Goal: Task Accomplishment & Management: Use online tool/utility

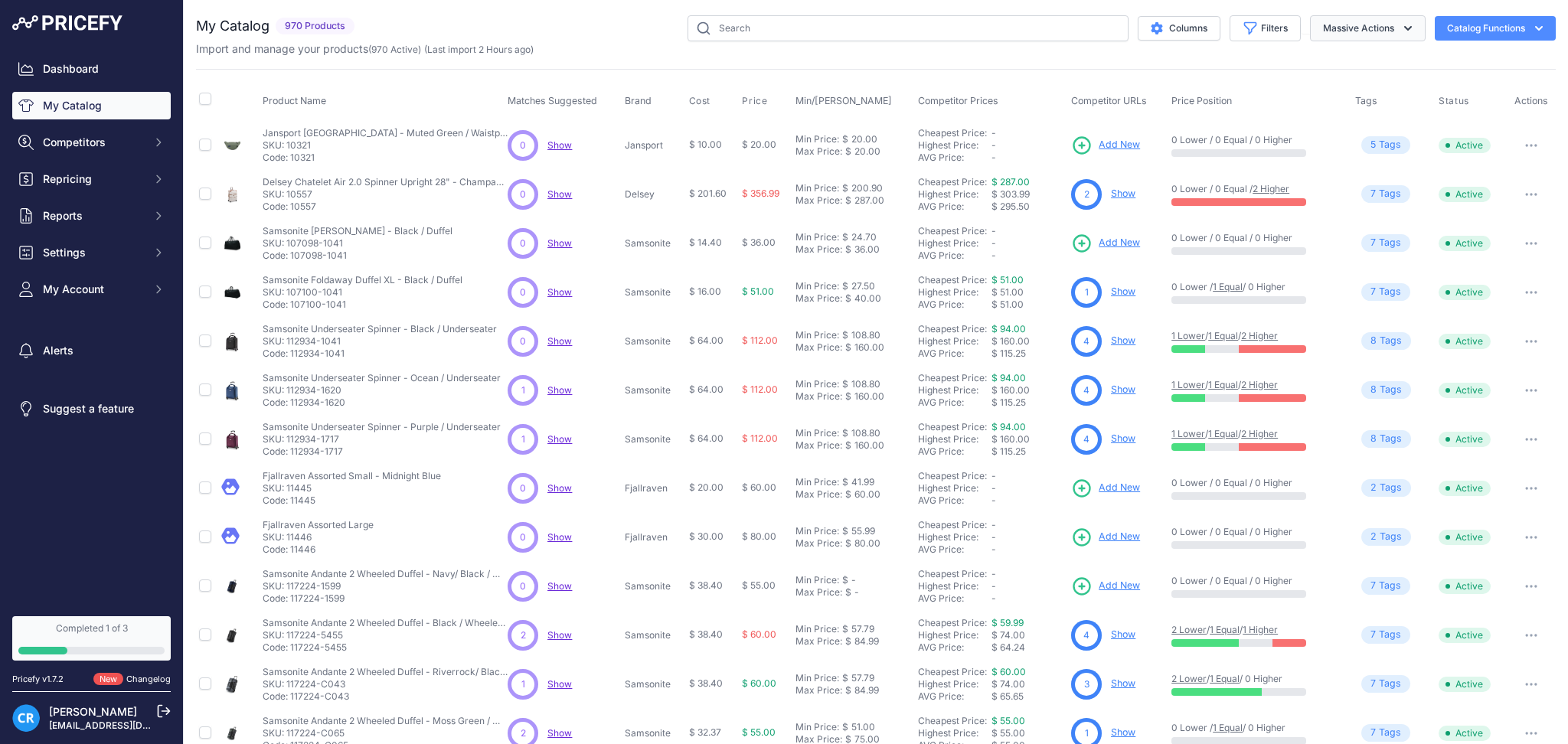
click at [1329, 27] on button "Massive Actions" at bounding box center [1367, 28] width 116 height 26
click at [1447, 29] on button "Catalog Functions" at bounding box center [1494, 28] width 121 height 25
click at [1435, 84] on div "Export" at bounding box center [1468, 88] width 172 height 27
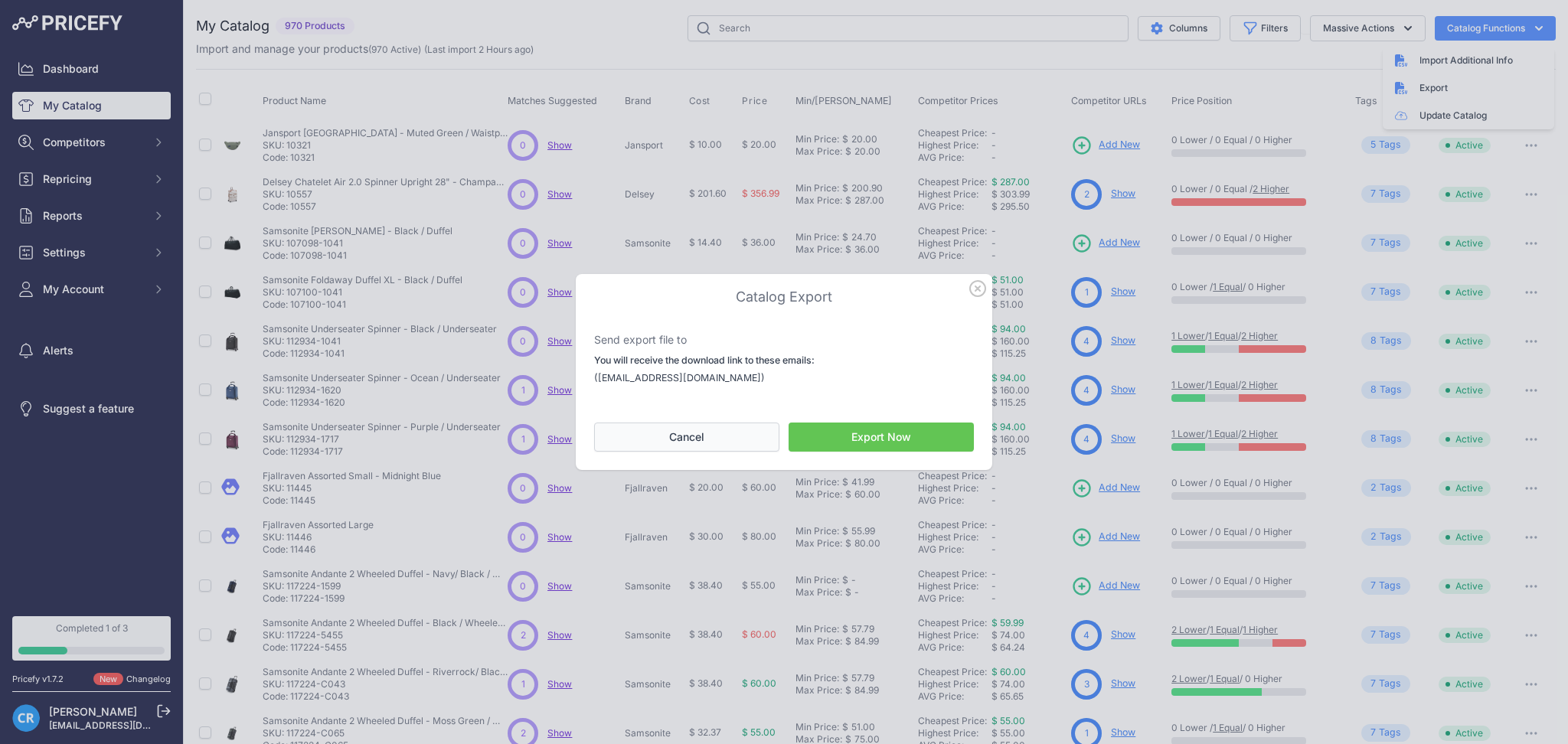
click at [689, 432] on button "Cancel" at bounding box center [686, 437] width 185 height 29
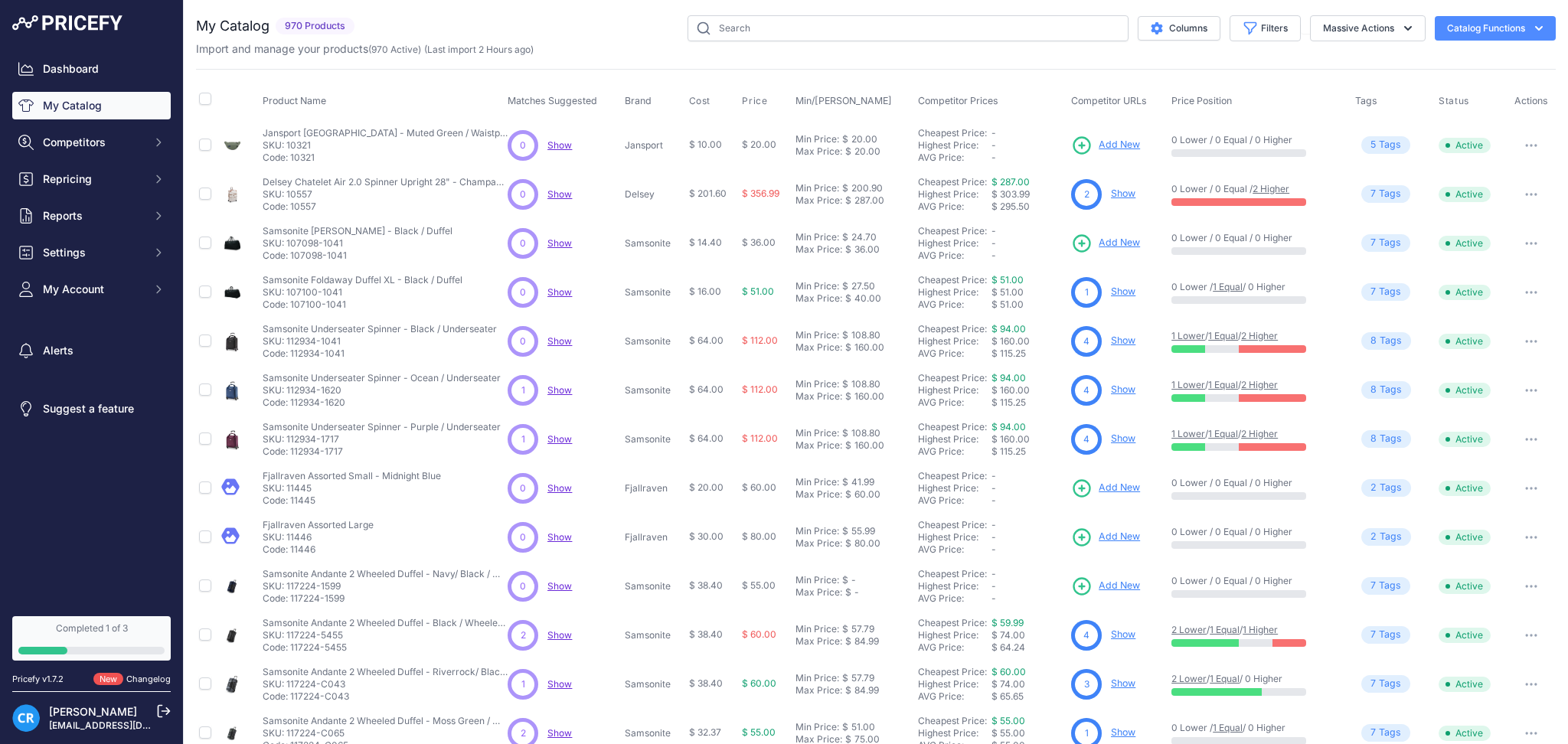
click at [1478, 16] on button "Catalog Functions" at bounding box center [1494, 28] width 121 height 25
click at [1443, 88] on div "Export" at bounding box center [1468, 88] width 172 height 27
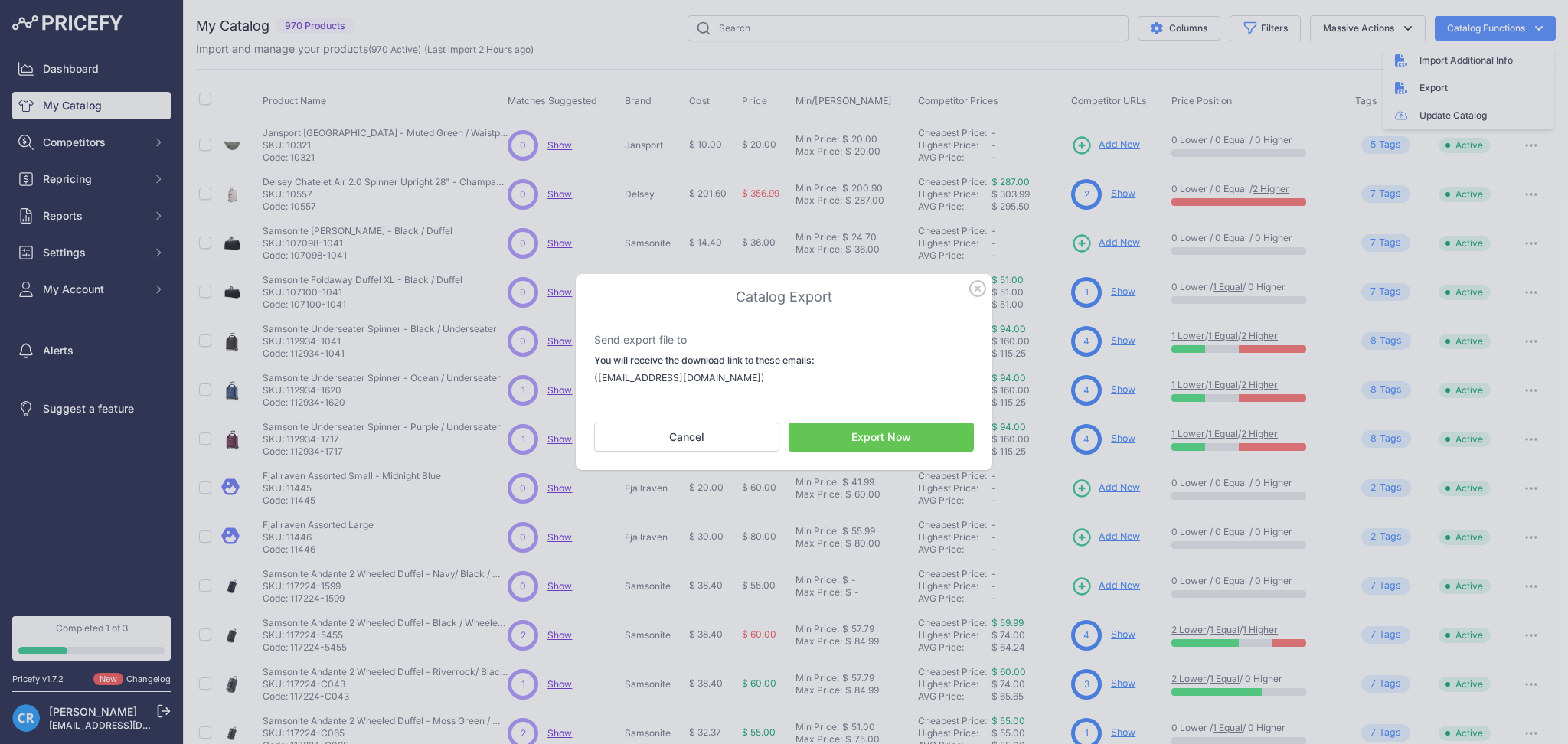
click at [866, 432] on button "Export Now" at bounding box center [882, 437] width 185 height 29
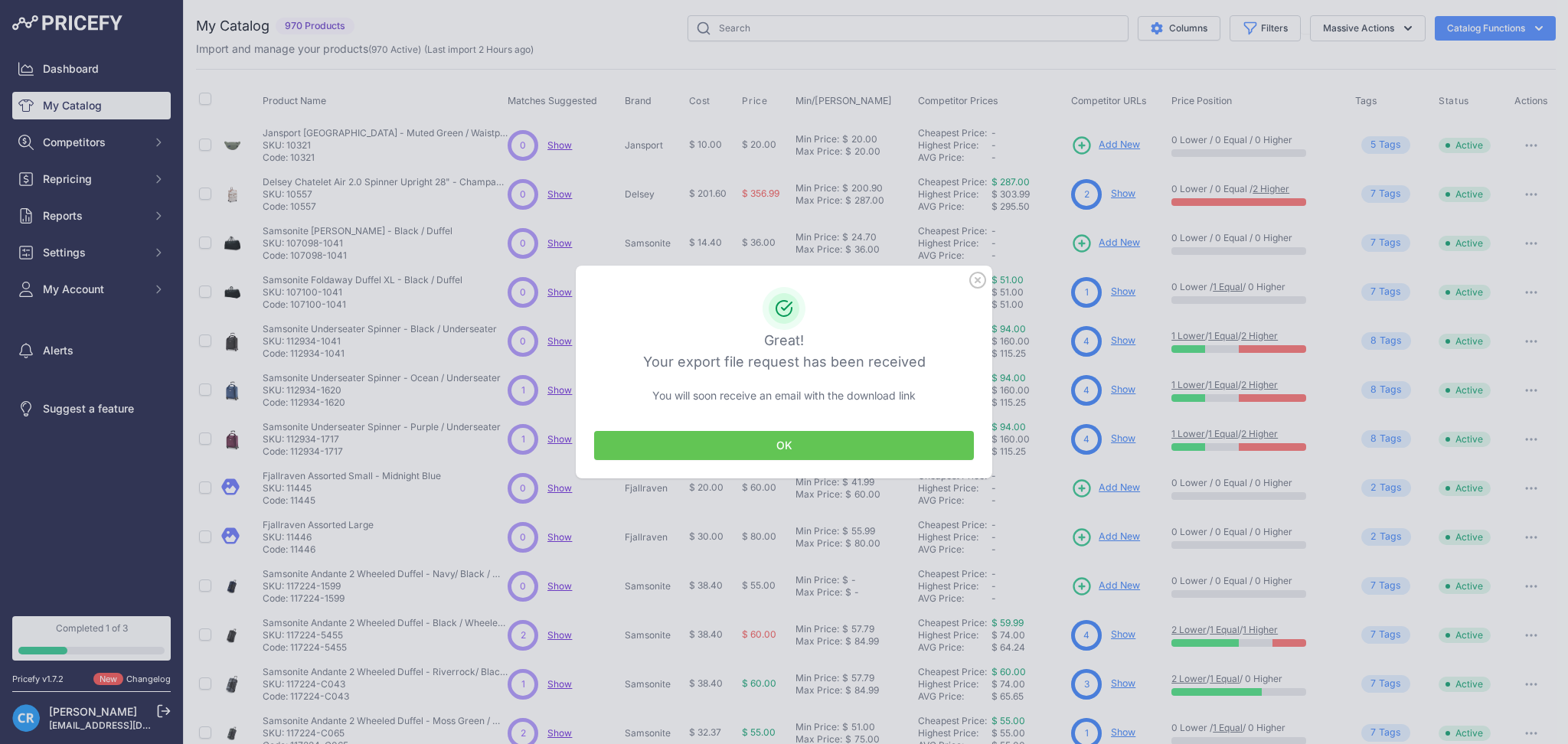
click at [866, 432] on button "OK" at bounding box center [783, 445] width 380 height 29
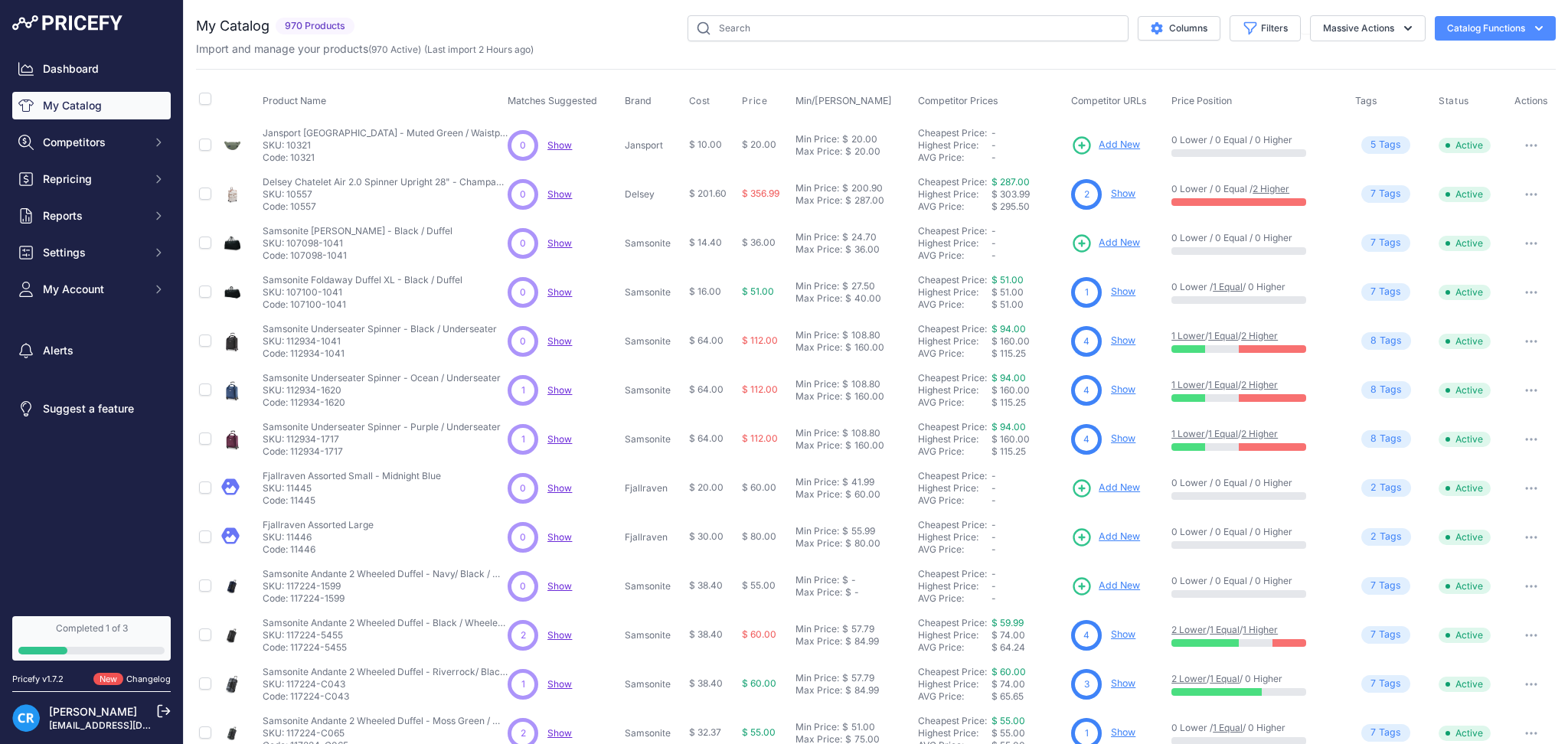
click at [113, 156] on div "Dashboard My Catalog Competitors Competitors Monitored URLs MAP infringements R…" at bounding box center [91, 179] width 158 height 248
click at [119, 137] on span "Competitors" at bounding box center [94, 142] width 101 height 15
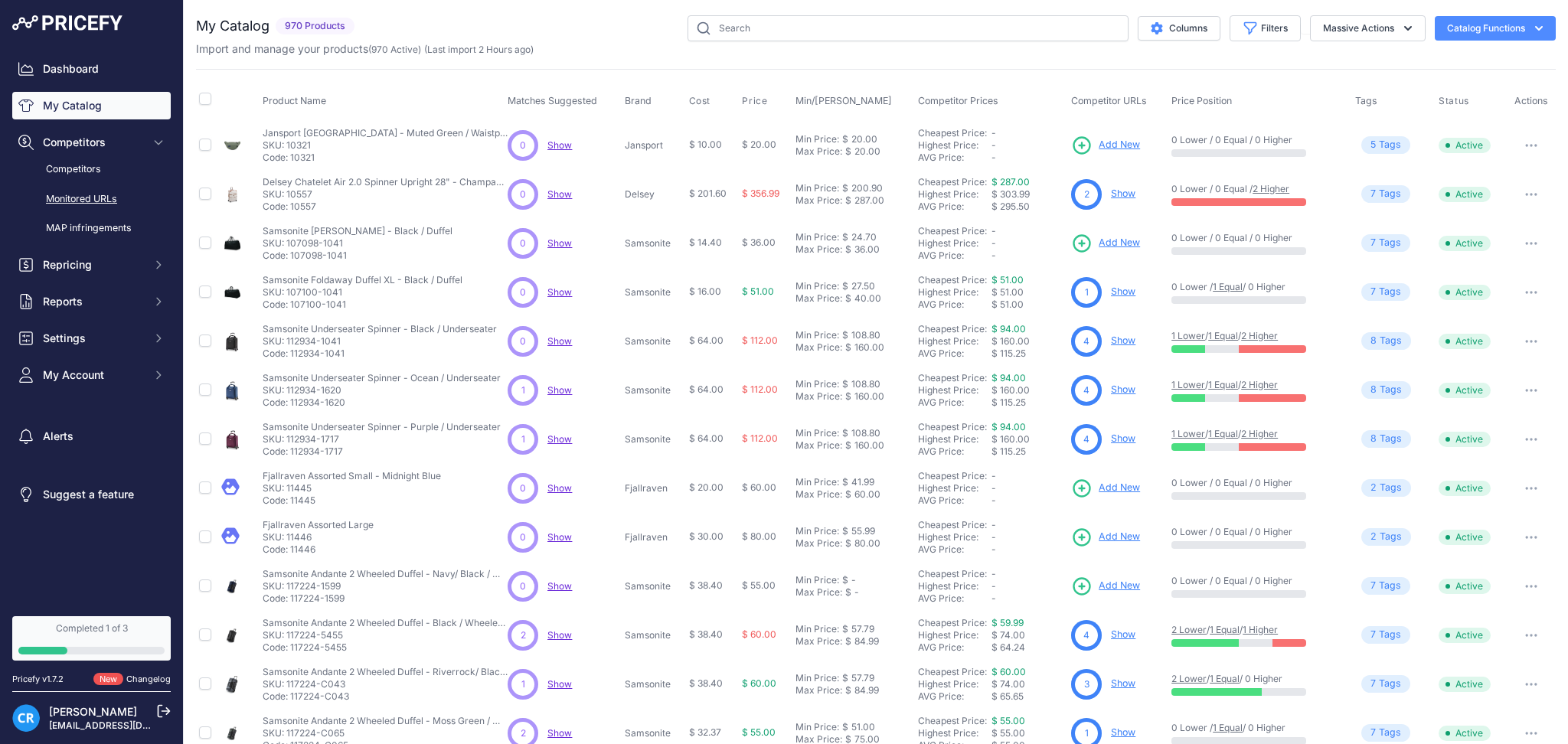
click at [90, 197] on link "Monitored URLs" at bounding box center [91, 200] width 158 height 27
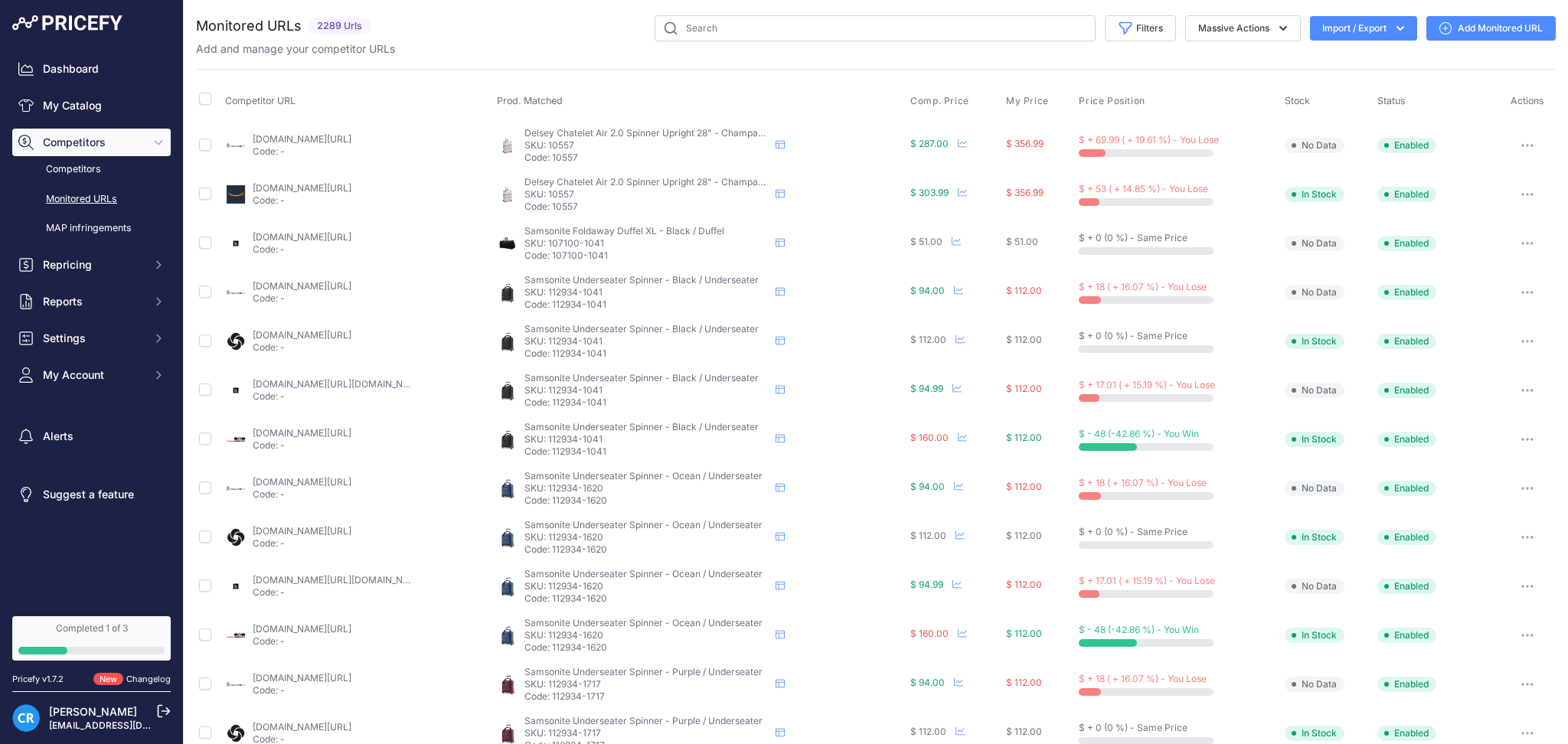
click at [1353, 30] on button "Import / Export" at bounding box center [1363, 28] width 107 height 25
click at [1343, 88] on div "Export" at bounding box center [1362, 88] width 122 height 27
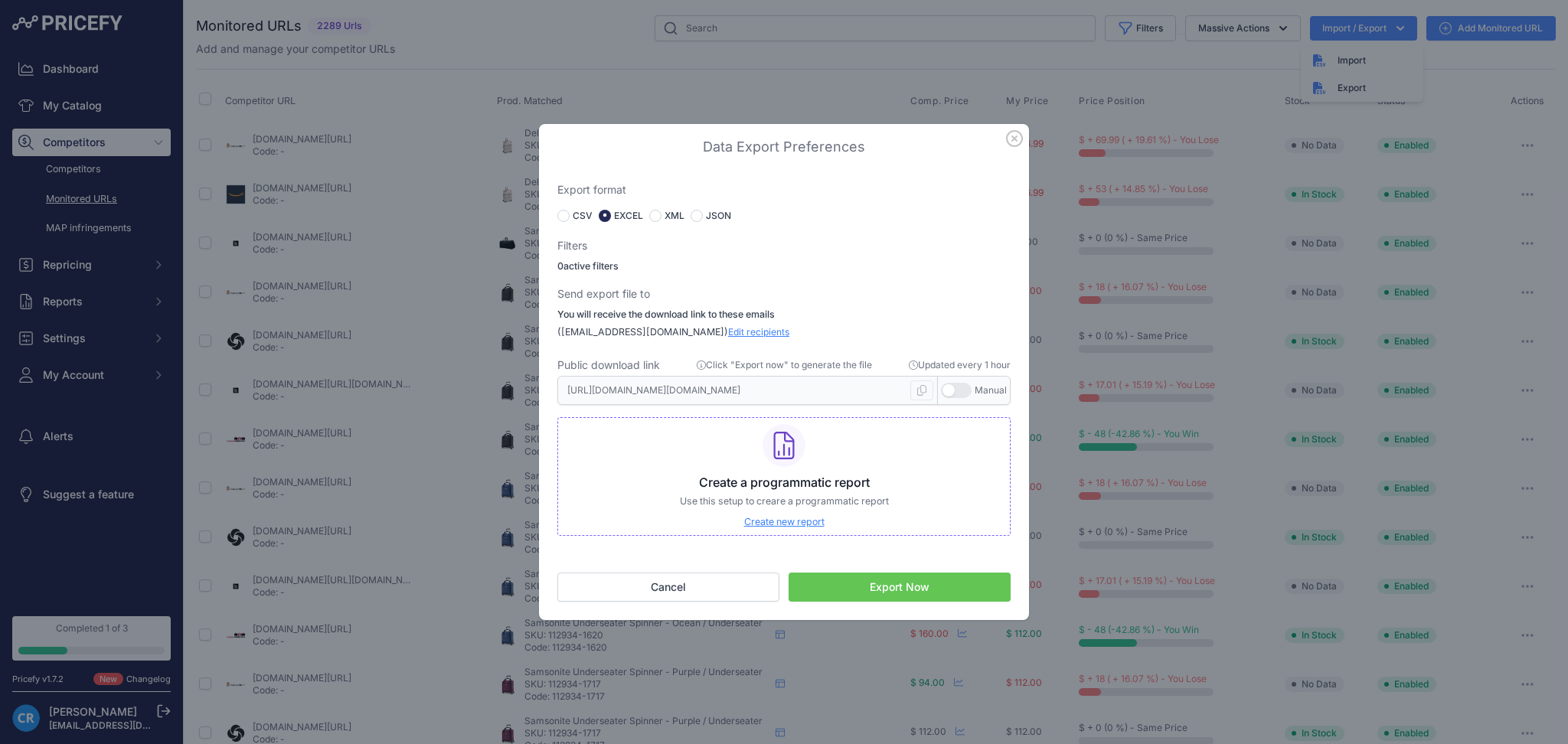
click at [933, 582] on button "Export Now" at bounding box center [900, 587] width 222 height 29
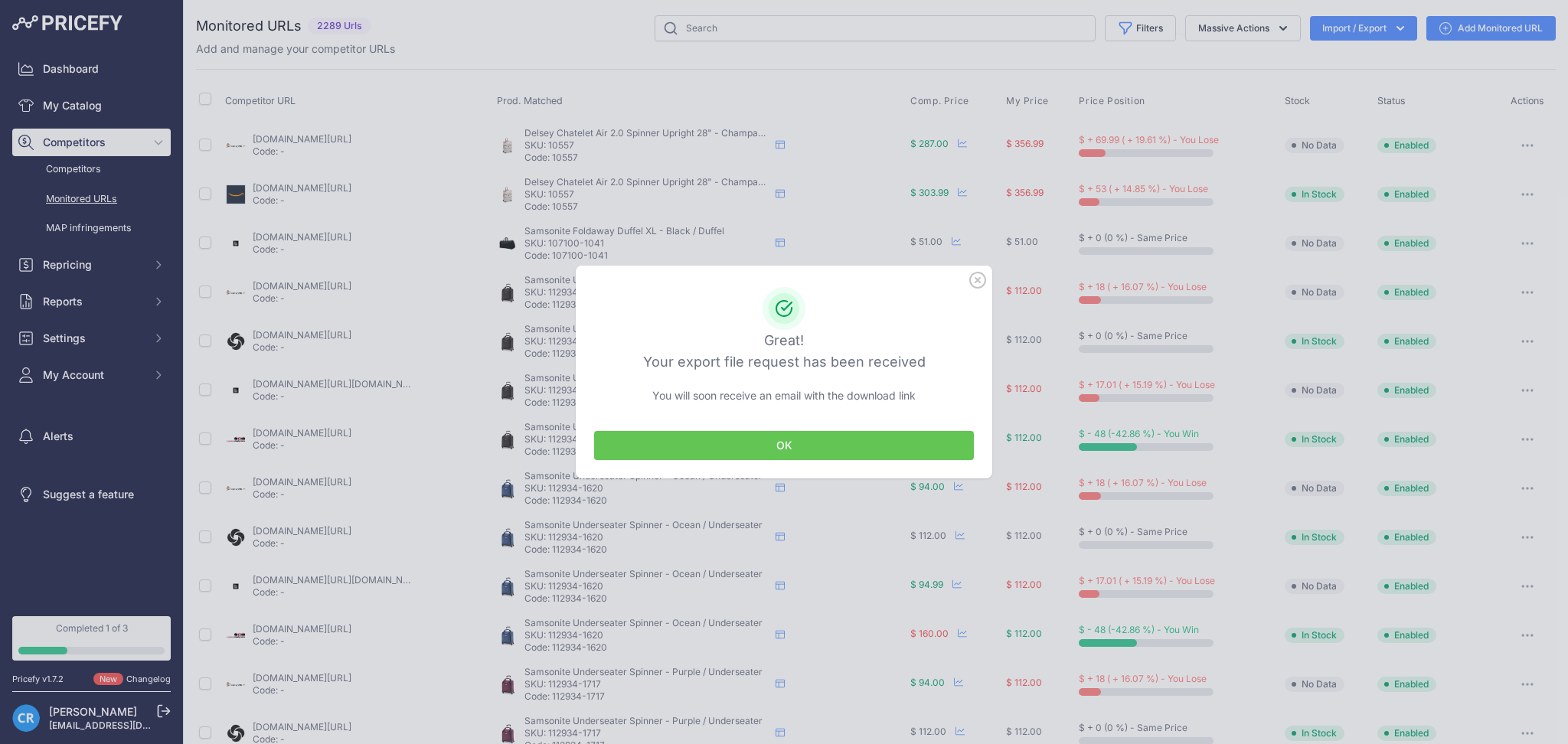
click at [822, 453] on button "OK" at bounding box center [783, 445] width 380 height 29
